Goal: Task Accomplishment & Management: Use online tool/utility

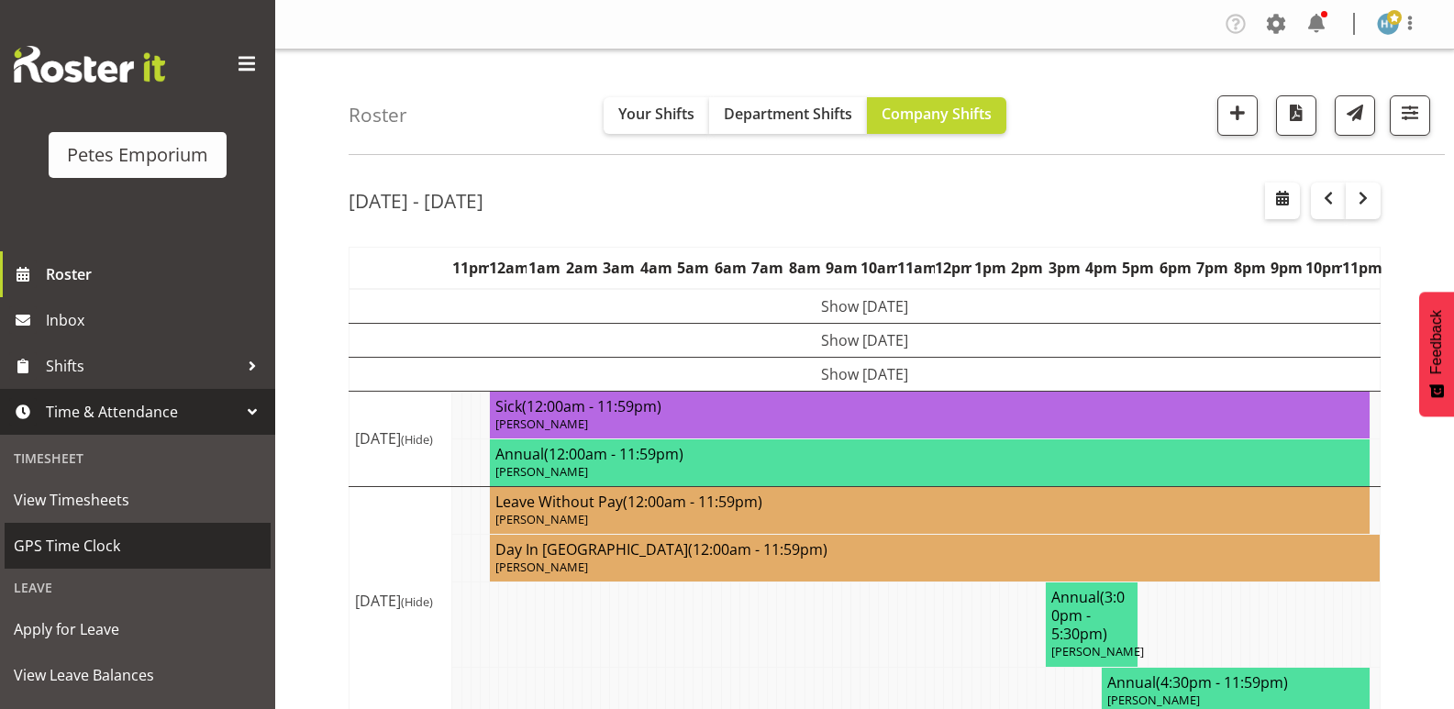
click at [84, 546] on span "GPS Time Clock" at bounding box center [138, 546] width 248 height 28
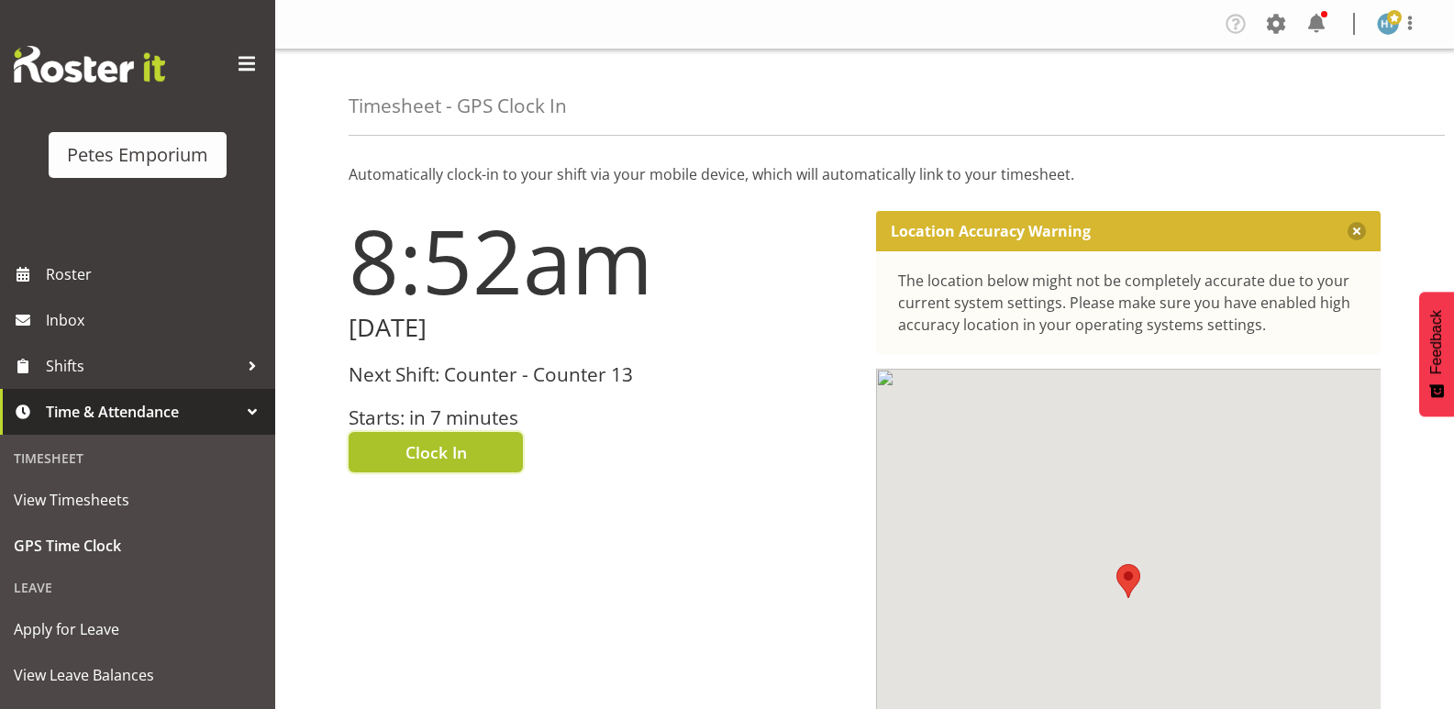
click at [450, 441] on span "Clock In" at bounding box center [436, 452] width 61 height 24
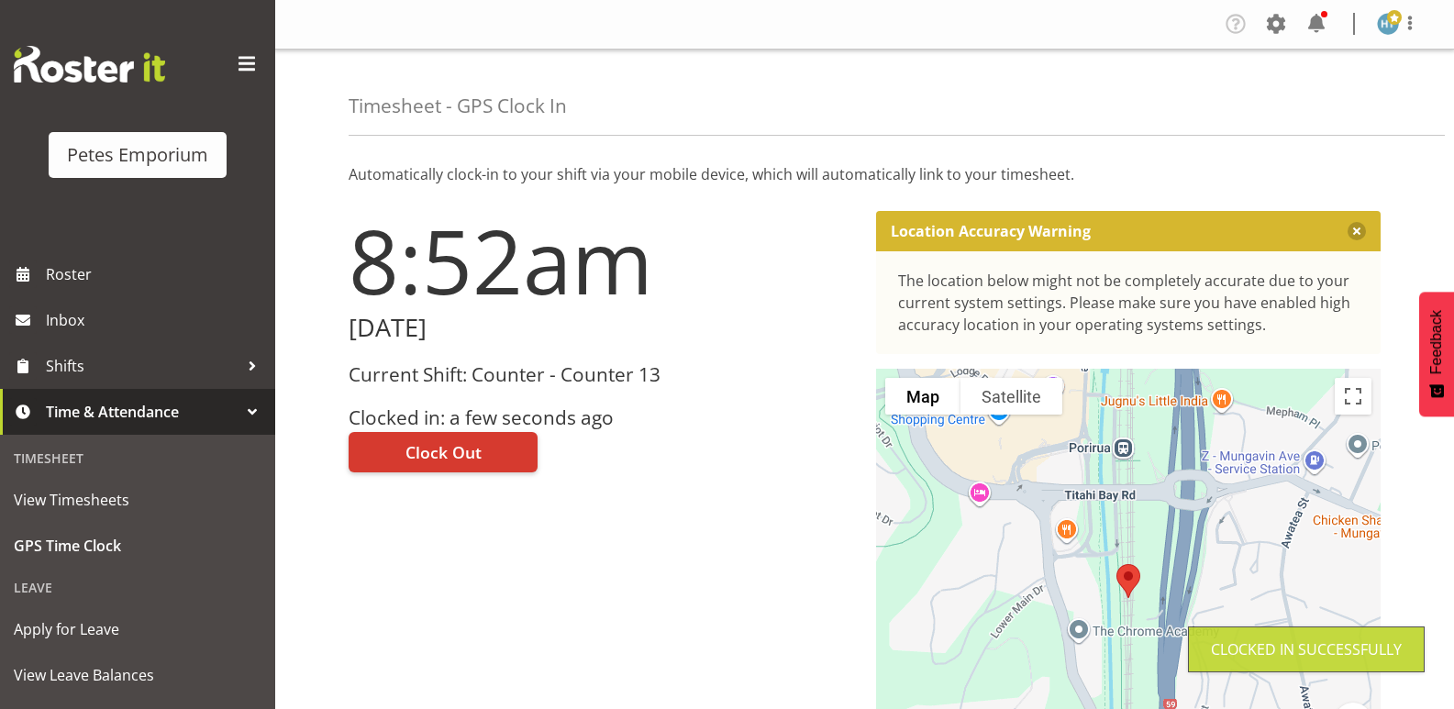
click at [1384, 26] on img at bounding box center [1388, 24] width 22 height 22
click at [1299, 95] on link "Log Out" at bounding box center [1333, 96] width 176 height 33
